Goal: Submit feedback/report problem

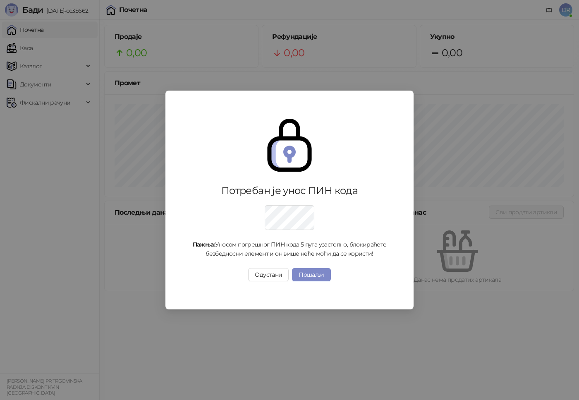
drag, startPoint x: 317, startPoint y: 273, endPoint x: 340, endPoint y: 258, distance: 27.5
click at [318, 272] on button "Пошаљи" at bounding box center [311, 274] width 38 height 13
click at [322, 273] on div "Потребан је унос ПИН кода Пажња: Уносом погрешног ПИН кода 5 пута узастопно, бл…" at bounding box center [289, 200] width 579 height 400
